Goal: Information Seeking & Learning: Find specific fact

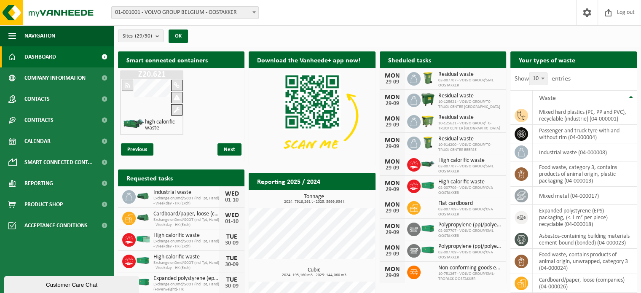
click at [152, 37] on count "(29/30)" at bounding box center [143, 35] width 17 height 5
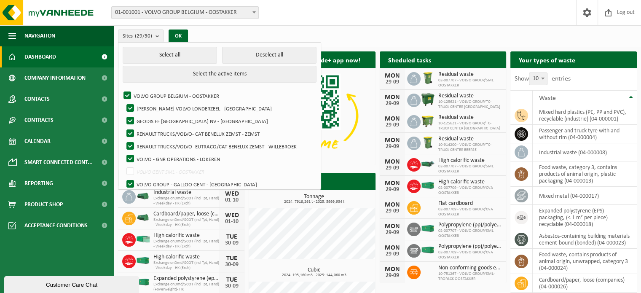
click at [214, 37] on div "Sites (29/30) Select all Deselect all Select the active items VOLVO GROUP BELGI…" at bounding box center [377, 36] width 527 height 22
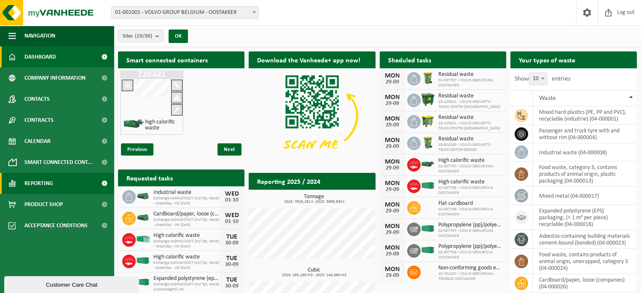
click at [72, 186] on link "Reporting" at bounding box center [57, 183] width 114 height 21
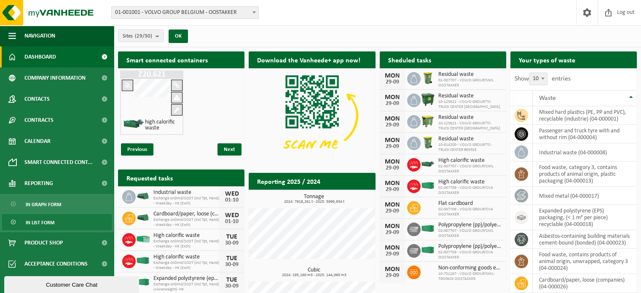
click at [57, 220] on link "In list form" at bounding box center [56, 222] width 109 height 16
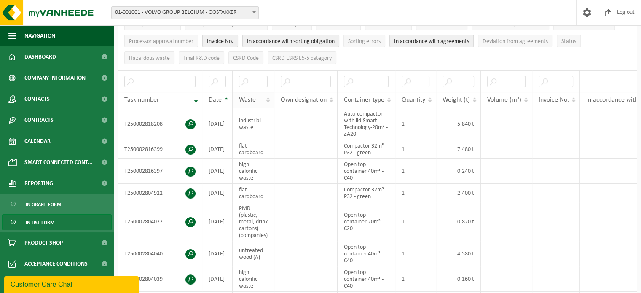
scroll to position [140, 0]
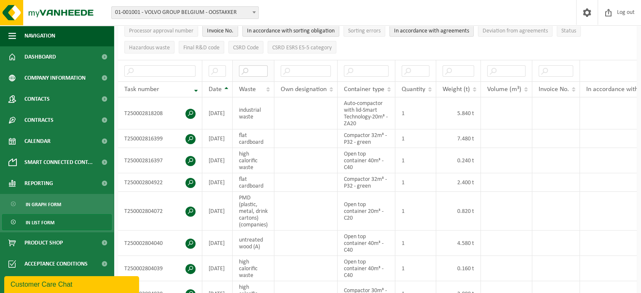
click at [258, 69] on input "text" at bounding box center [253, 70] width 29 height 11
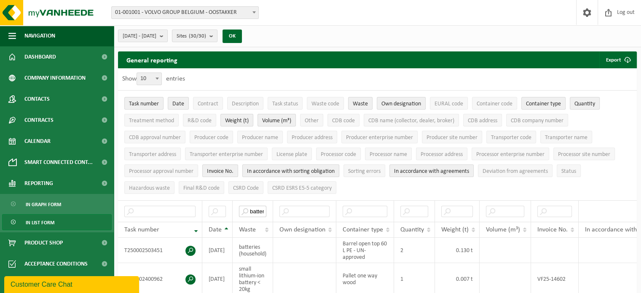
scroll to position [0, 0]
type input "batter"
click at [167, 35] on b "submit" at bounding box center [164, 36] width 8 height 12
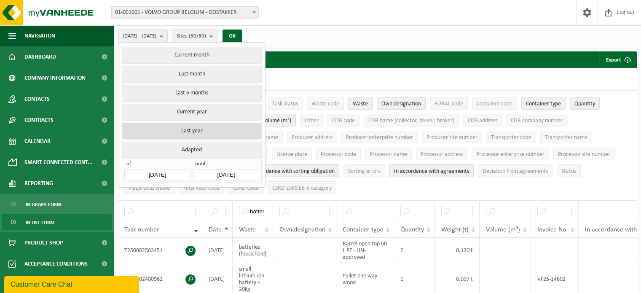
click at [195, 128] on button "Last year" at bounding box center [191, 131] width 139 height 17
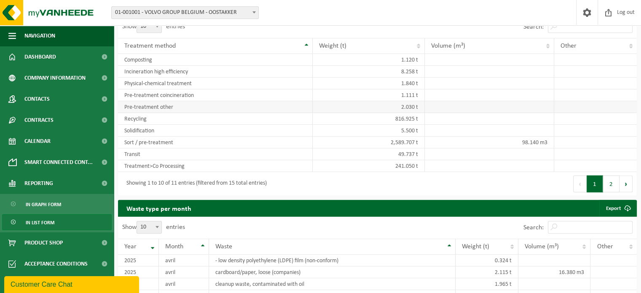
scroll to position [519, 0]
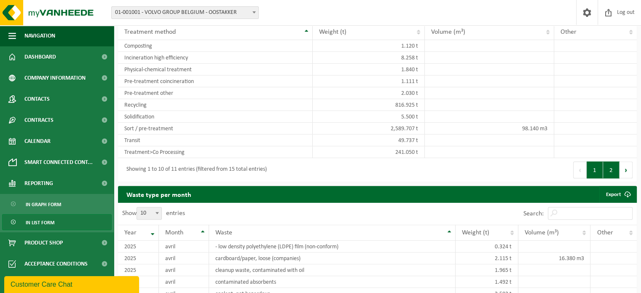
click at [611, 173] on button "2" at bounding box center [611, 169] width 16 height 17
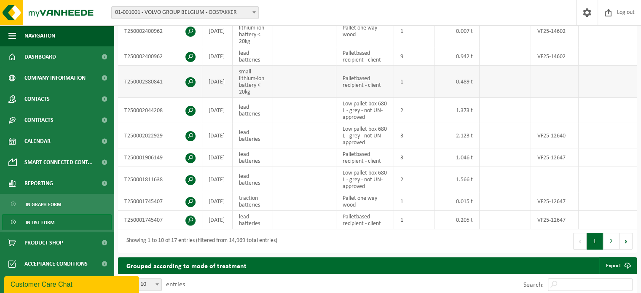
scroll to position [250, 0]
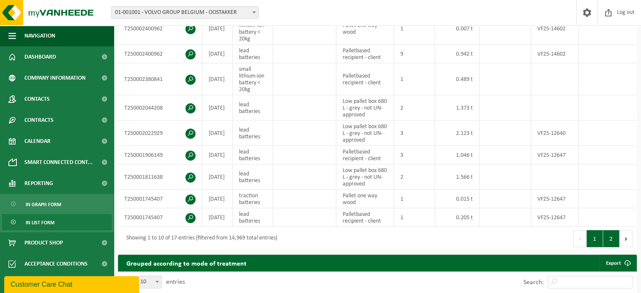
click at [607, 236] on button "2" at bounding box center [611, 238] width 16 height 17
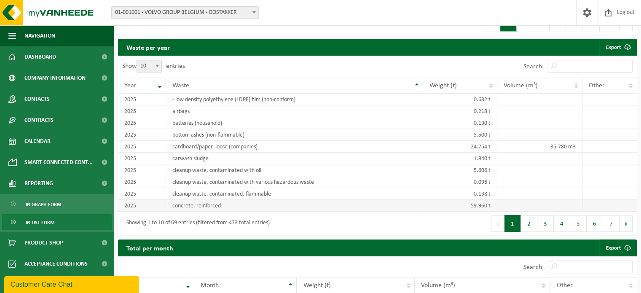
scroll to position [756, 0]
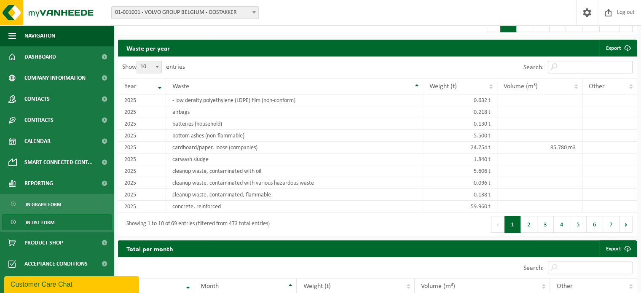
click at [591, 67] on input "Search:" at bounding box center [589, 67] width 85 height 13
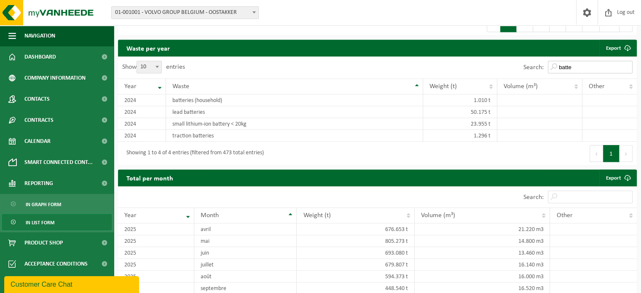
type input "batter"
click at [582, 65] on input "batter" at bounding box center [589, 67] width 85 height 13
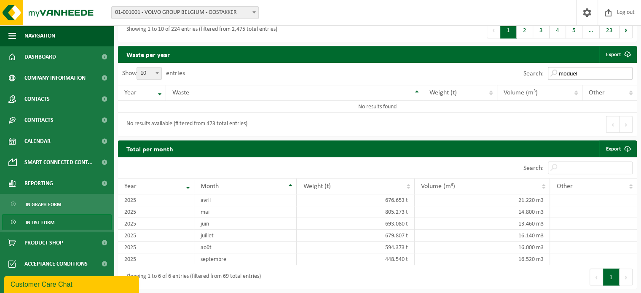
scroll to position [750, 0]
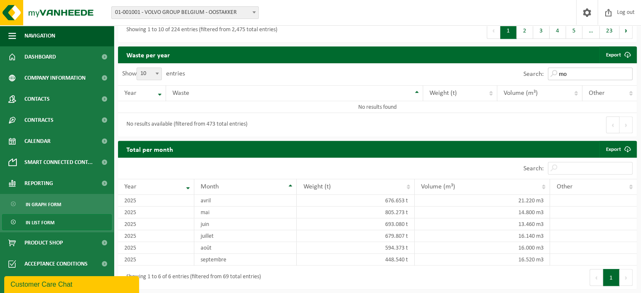
type input "m"
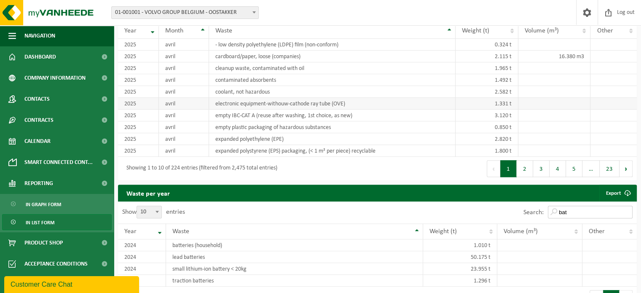
scroll to position [617, 0]
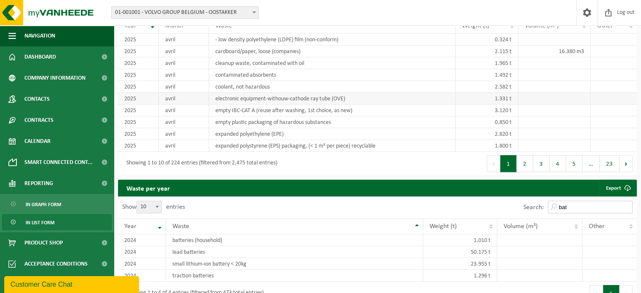
type input "bat"
click at [342, 69] on td "cleanup waste, contaminated with oil" at bounding box center [332, 63] width 246 height 12
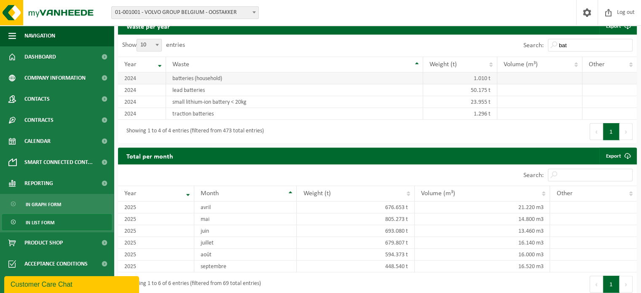
scroll to position [785, 0]
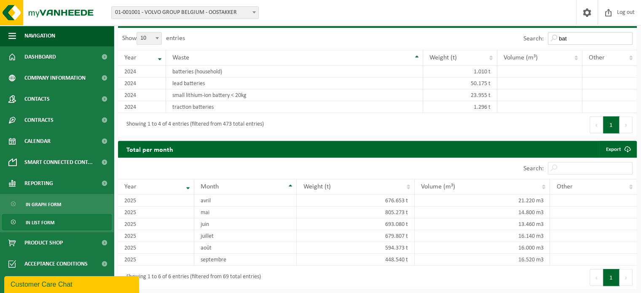
click at [579, 41] on input "bat" at bounding box center [589, 38] width 85 height 13
click at [574, 42] on input "bat" at bounding box center [589, 38] width 85 height 13
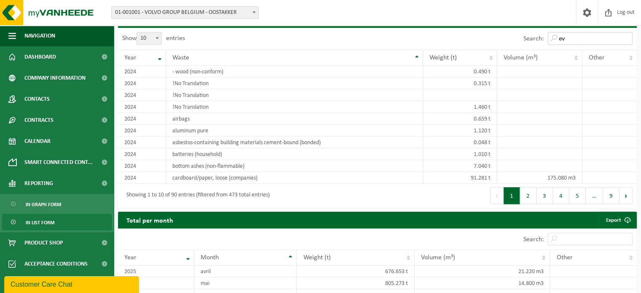
type input "e"
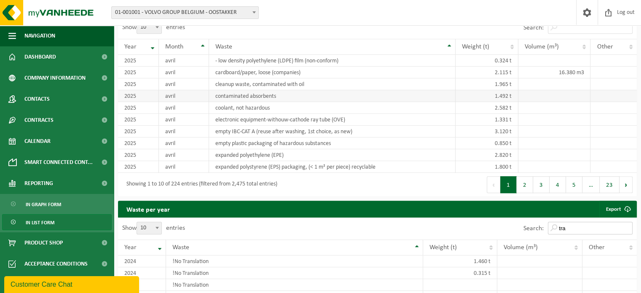
scroll to position [588, 0]
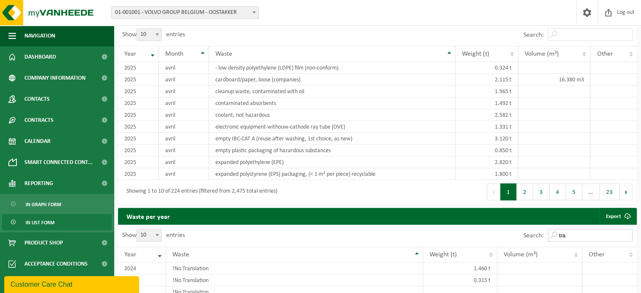
type input "tra"
